Goal: Transaction & Acquisition: Purchase product/service

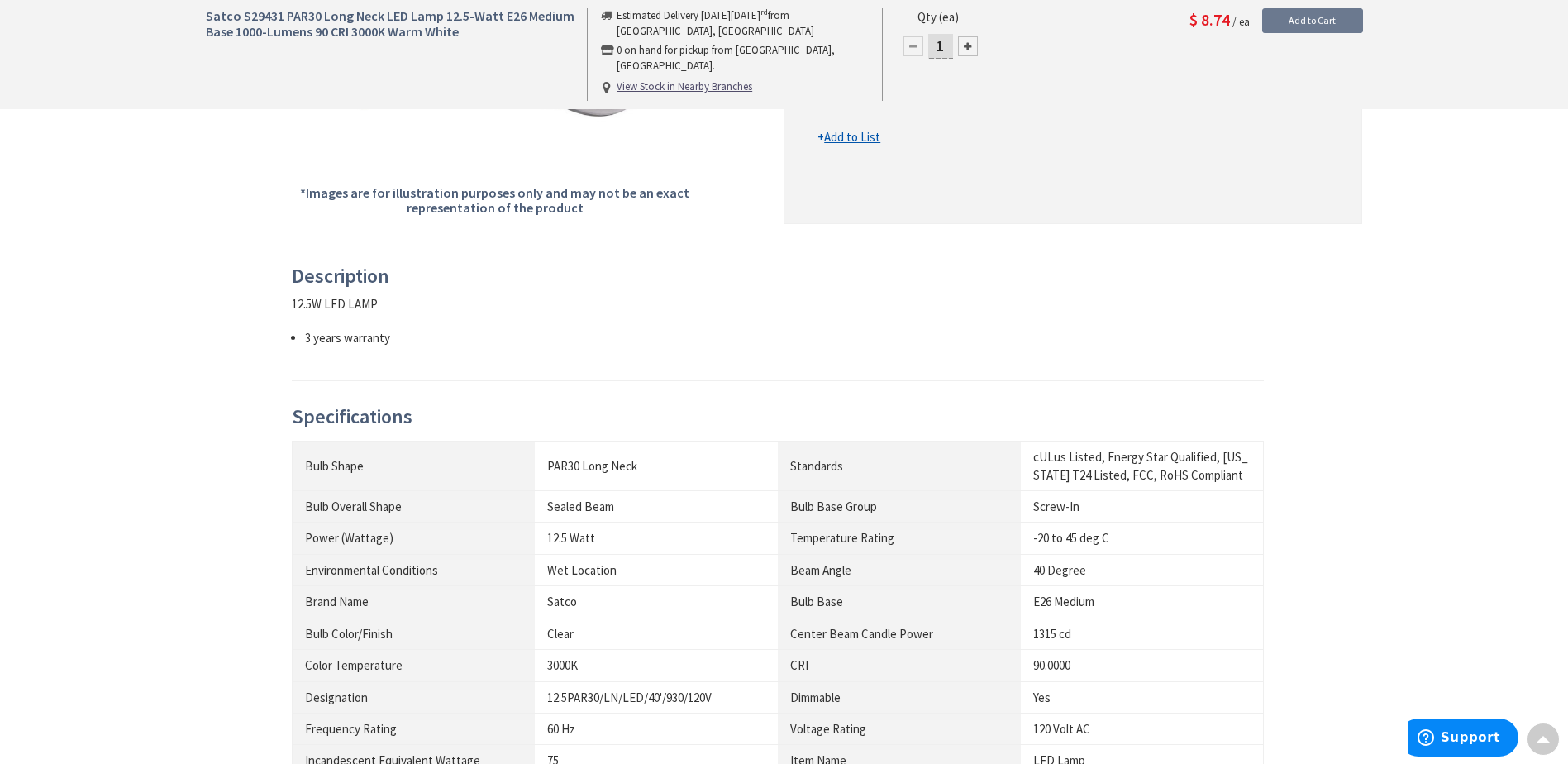
scroll to position [908, 0]
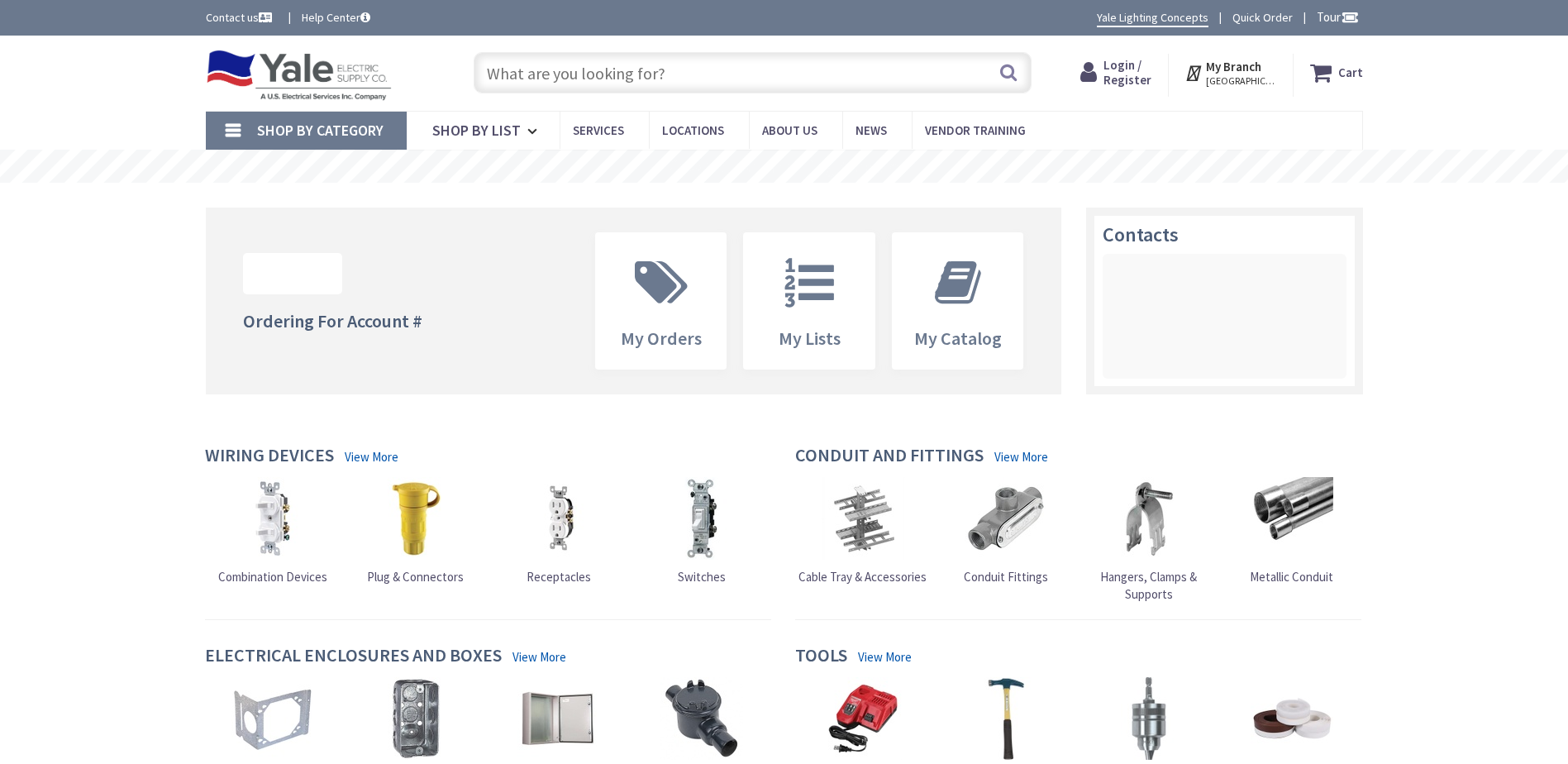
click at [518, 69] on input "text" at bounding box center [752, 73] width 558 height 42
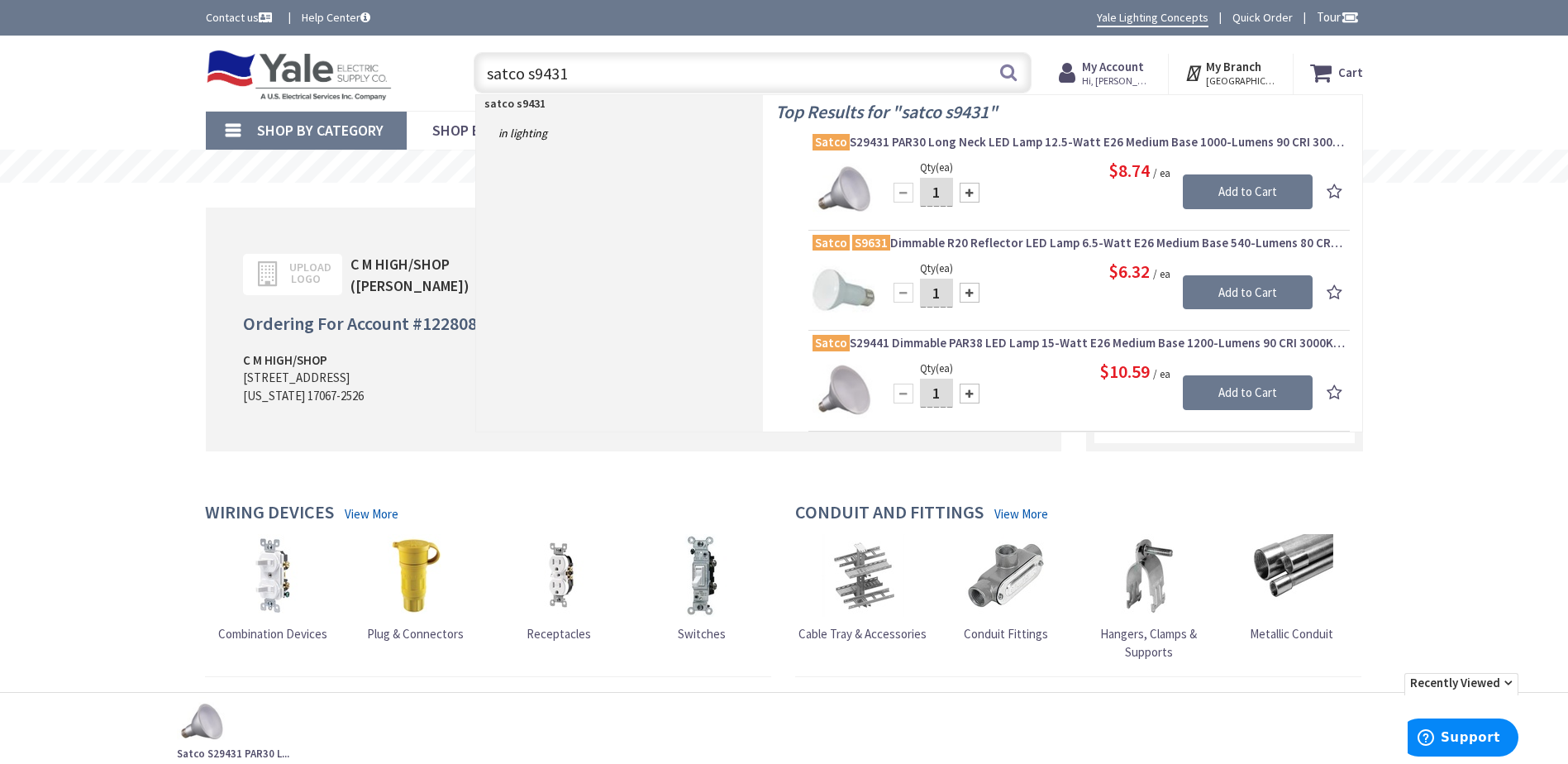
type input "satco s9431"
